Goal: Navigation & Orientation: Understand site structure

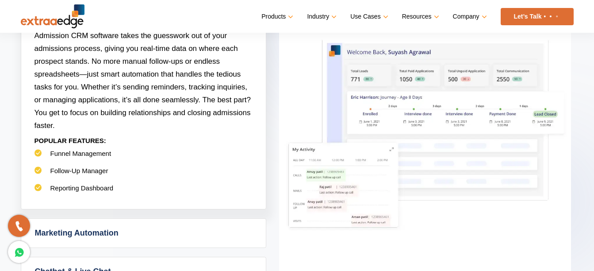
scroll to position [443, 0]
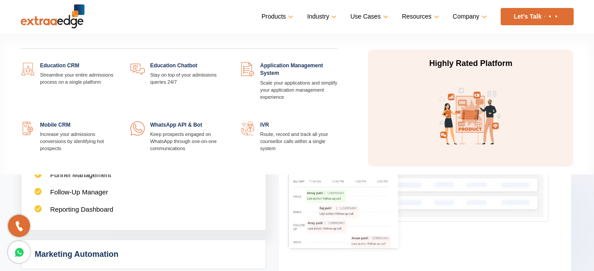
click at [288, 14] on link "Products" at bounding box center [277, 16] width 30 height 13
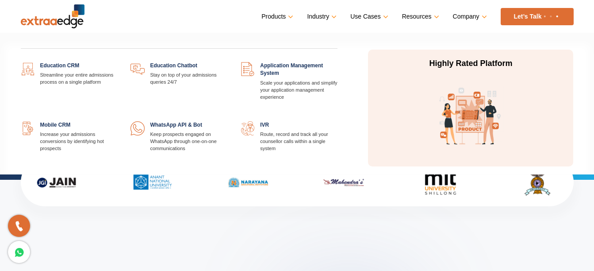
scroll to position [89, 0]
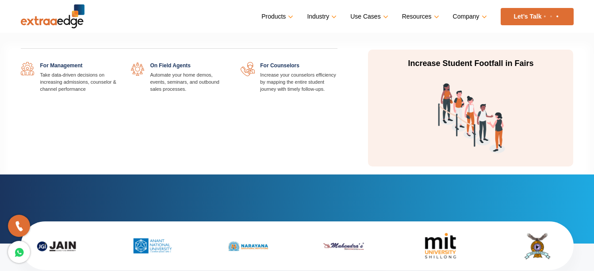
click at [381, 15] on link "Use Cases" at bounding box center [369, 16] width 36 height 13
click at [117, 62] on link at bounding box center [117, 62] width 0 height 0
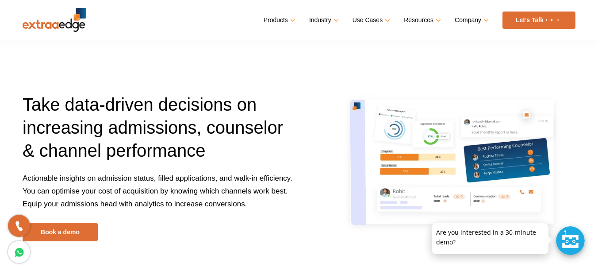
click at [46, 23] on img at bounding box center [55, 20] width 64 height 24
